Goal: Obtain resource: Obtain resource

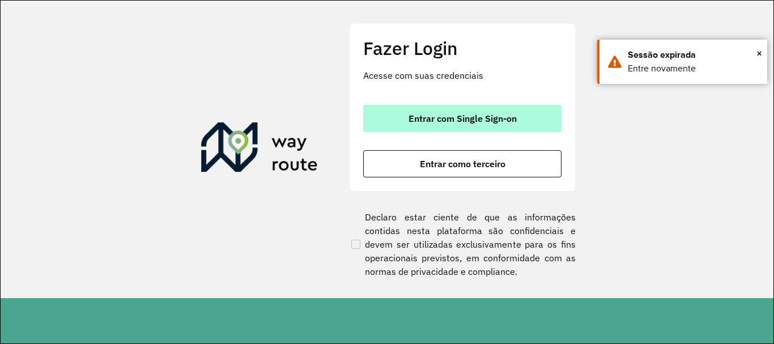
click at [410, 112] on button "Entrar com Single Sign-on" at bounding box center [462, 118] width 198 height 27
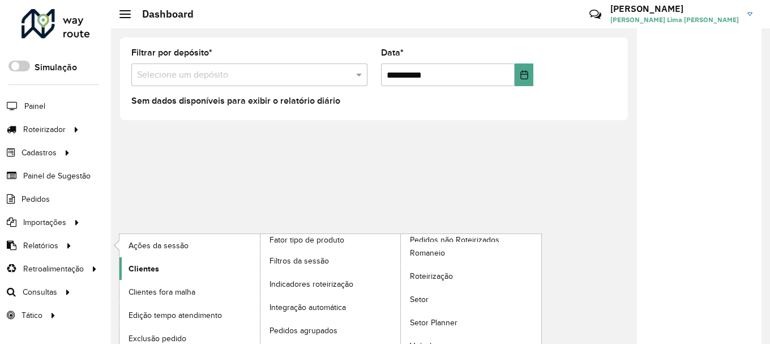
click at [144, 271] on span "Clientes" at bounding box center [144, 269] width 31 height 12
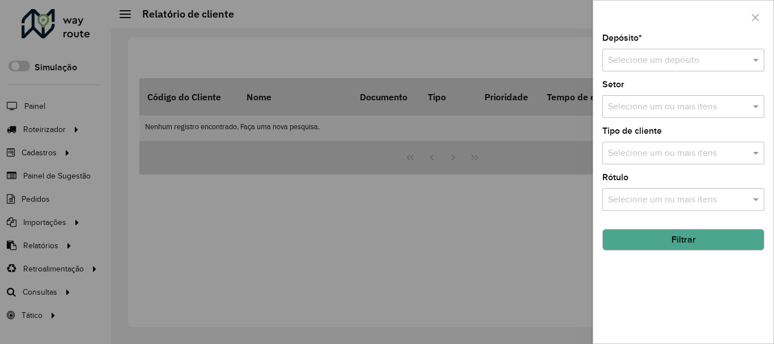
click at [712, 65] on input "text" at bounding box center [672, 61] width 128 height 14
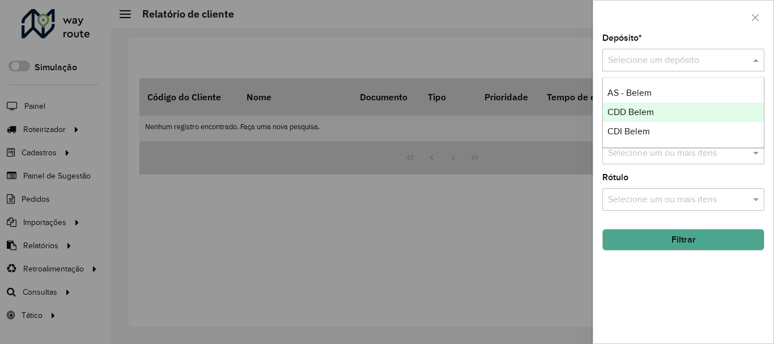
click at [621, 112] on span "CDD Belem" at bounding box center [630, 112] width 46 height 10
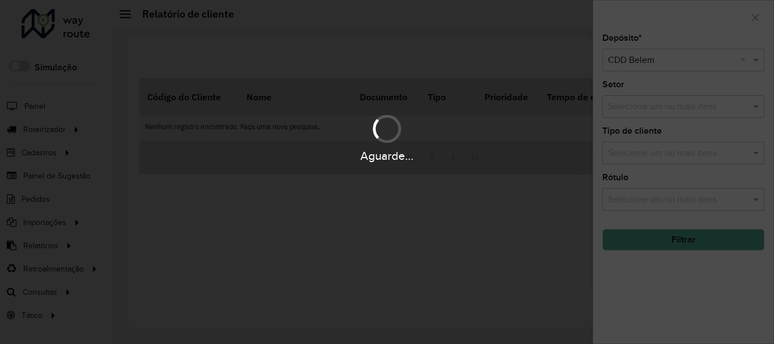
click at [726, 108] on div "Aguarde..." at bounding box center [387, 172] width 774 height 344
click at [718, 113] on div "Aguarde..." at bounding box center [387, 137] width 774 height 54
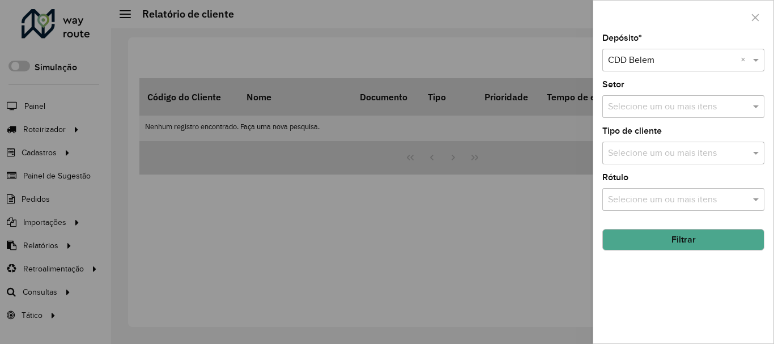
click at [718, 113] on input "text" at bounding box center [677, 107] width 145 height 14
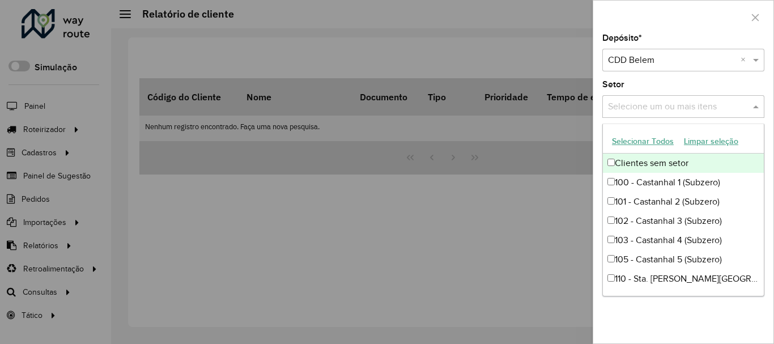
click at [718, 113] on input "text" at bounding box center [677, 107] width 145 height 14
click at [718, 111] on input "text" at bounding box center [677, 107] width 145 height 14
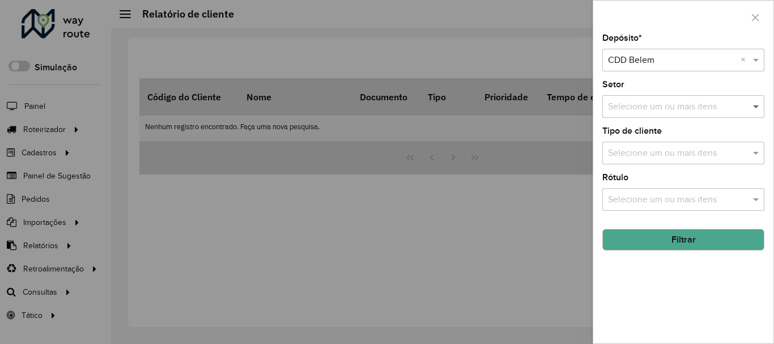
click at [750, 108] on span at bounding box center [757, 107] width 14 height 14
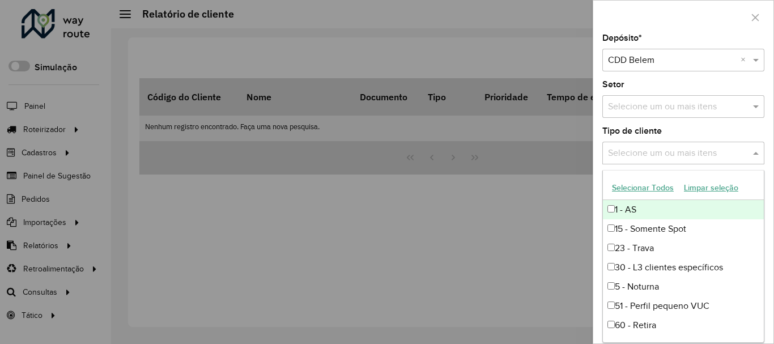
click at [704, 157] on input "text" at bounding box center [677, 154] width 145 height 14
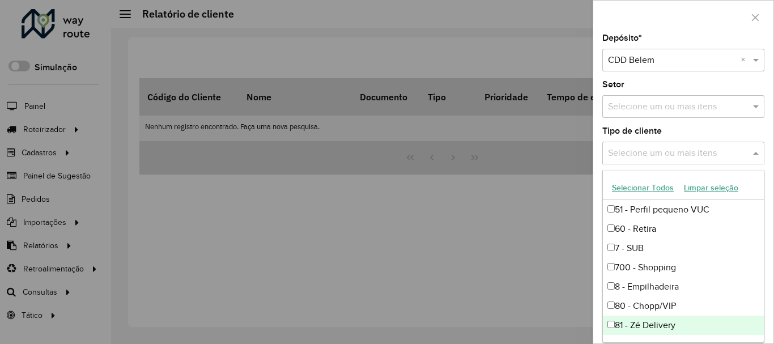
scroll to position [40, 0]
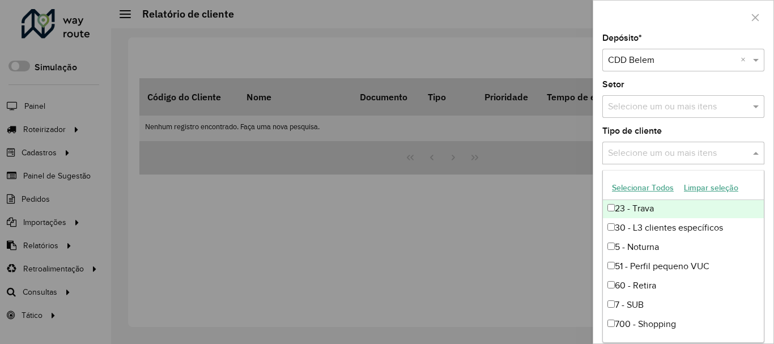
click at [663, 208] on div "23 - Trava" at bounding box center [683, 208] width 161 height 19
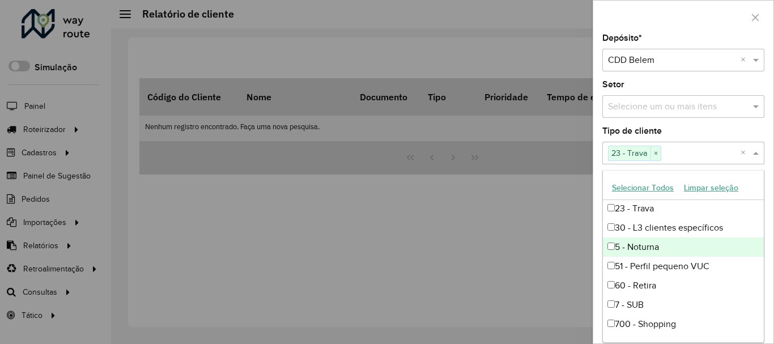
click at [725, 127] on div "Tipo de cliente Selecione um ou mais itens 23 - Trava × ×" at bounding box center [683, 145] width 162 height 37
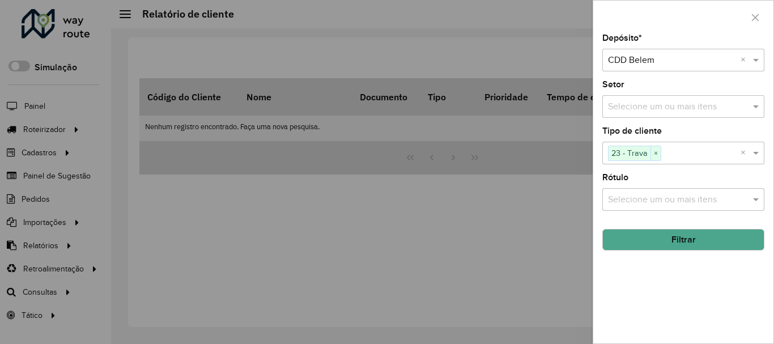
click at [679, 242] on button "Filtrar" at bounding box center [683, 240] width 162 height 22
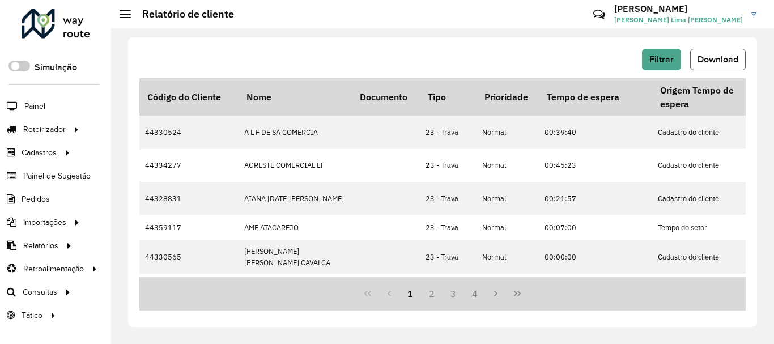
click at [708, 67] on button "Download" at bounding box center [718, 60] width 56 height 22
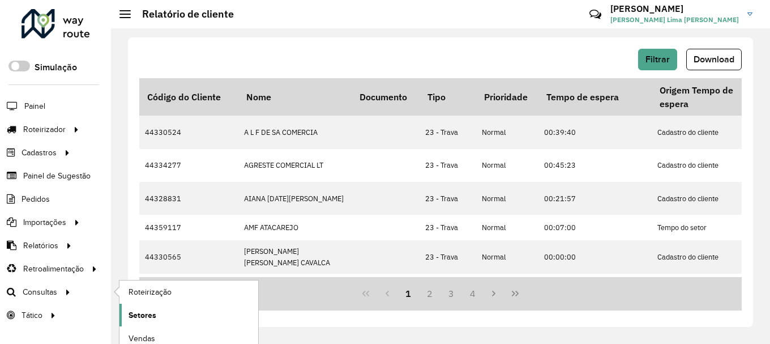
click at [161, 318] on link "Setores" at bounding box center [188, 315] width 139 height 23
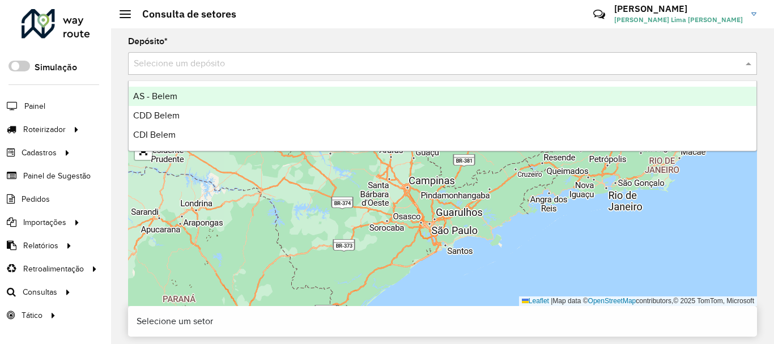
click at [270, 65] on input "text" at bounding box center [431, 64] width 595 height 14
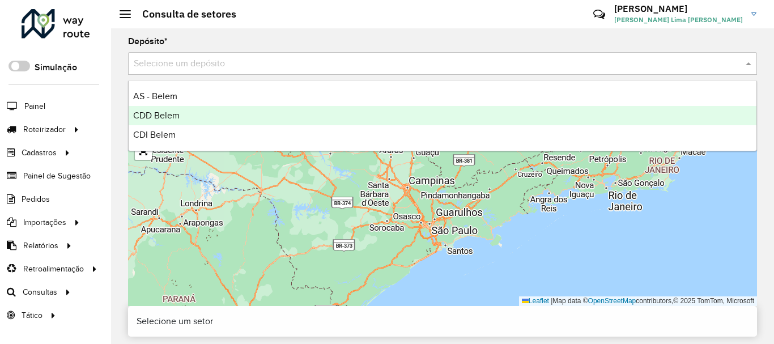
click at [188, 118] on div "CDD Belem" at bounding box center [442, 115] width 627 height 19
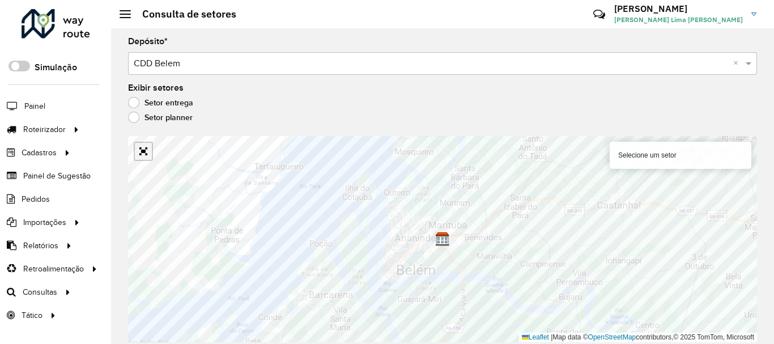
click at [146, 151] on link "Abrir mapa em tela cheia" at bounding box center [143, 151] width 17 height 17
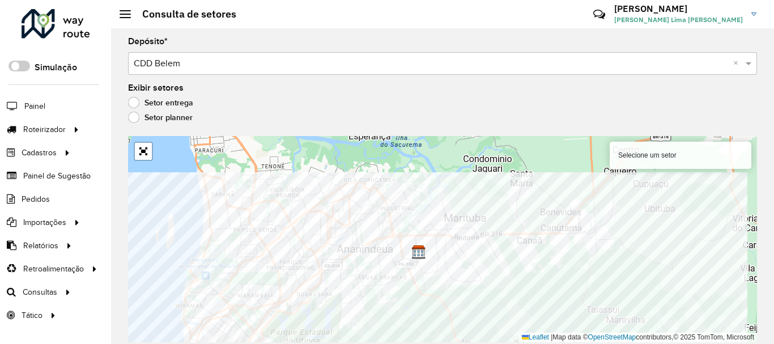
click at [428, 343] on html "Aguarde... Pop-up bloqueado! Seu navegador bloqueou automáticamente a abertura …" at bounding box center [387, 172] width 774 height 344
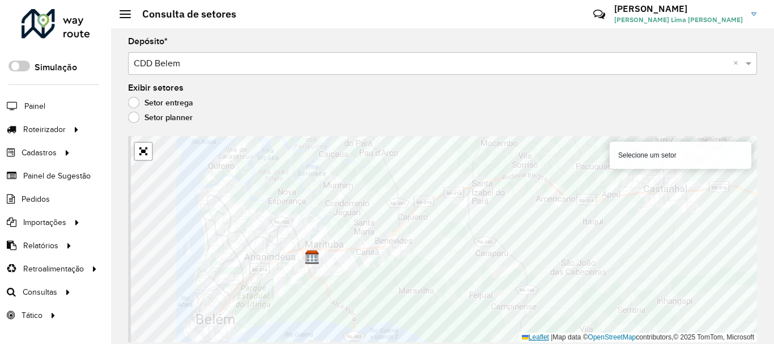
click at [526, 335] on div "Selecione um setor Leaflet | Map data © OpenStreetMap contributors,© 2025 TomTo…" at bounding box center [442, 239] width 629 height 206
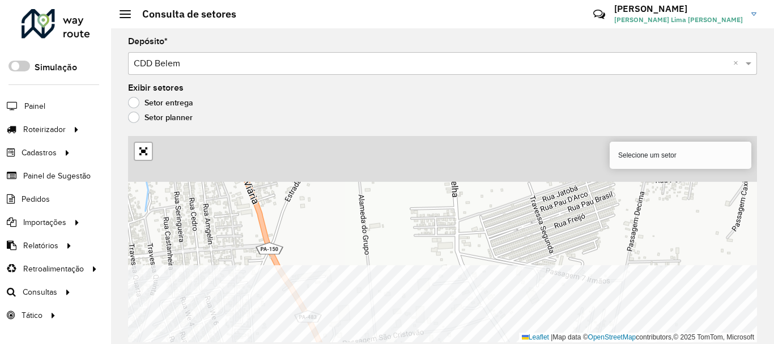
click at [379, 343] on html "Aguarde... Pop-up bloqueado! Seu navegador bloqueou automáticamente a abertura …" at bounding box center [387, 172] width 774 height 344
